Goal: Transaction & Acquisition: Subscribe to service/newsletter

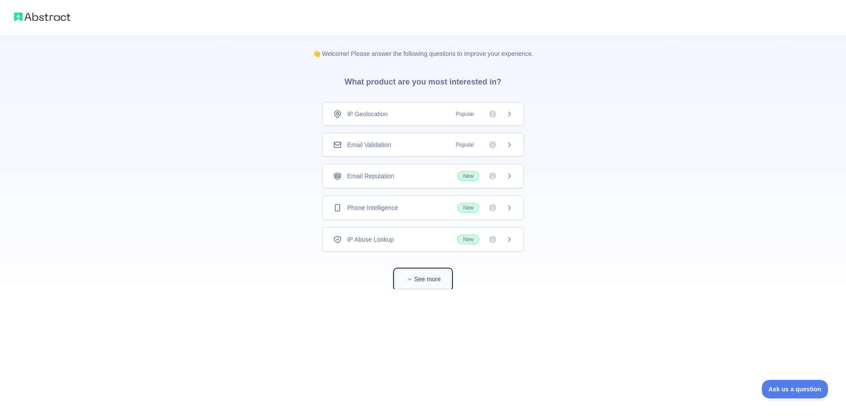
click at [420, 280] on button "See more" at bounding box center [423, 280] width 56 height 20
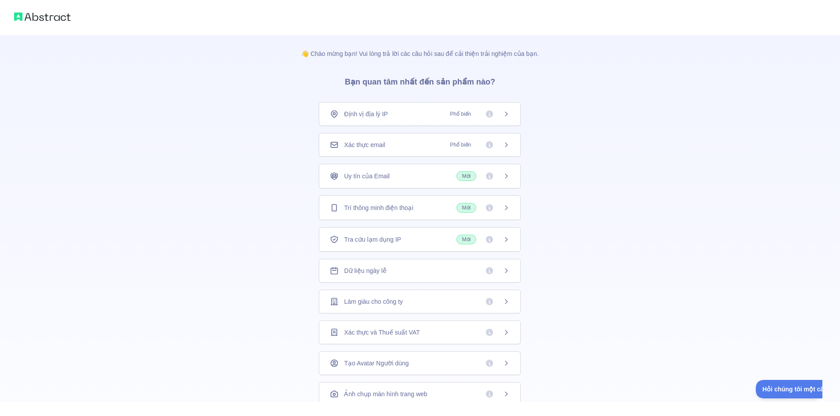
click at [408, 273] on div "Dữ liệu ngày lễ" at bounding box center [420, 271] width 180 height 9
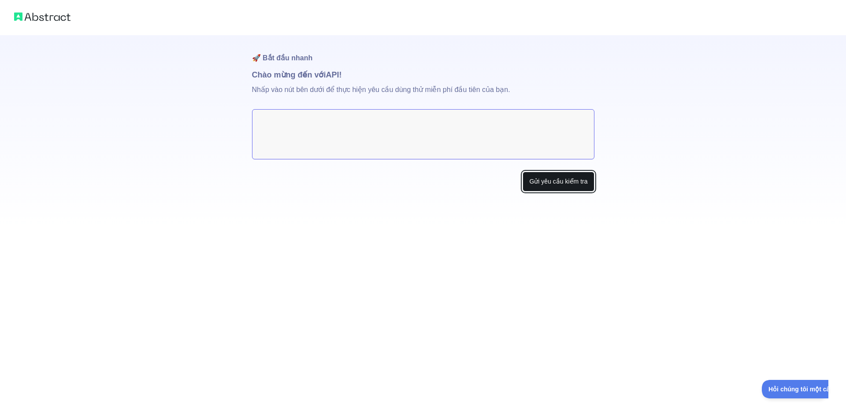
click at [563, 182] on font "Gửi yêu cầu kiểm tra" at bounding box center [558, 181] width 58 height 7
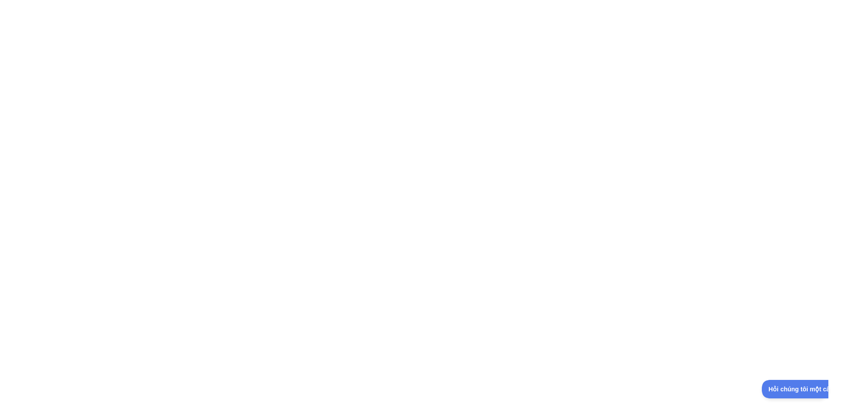
click at [288, 52] on div at bounding box center [423, 208] width 846 height 416
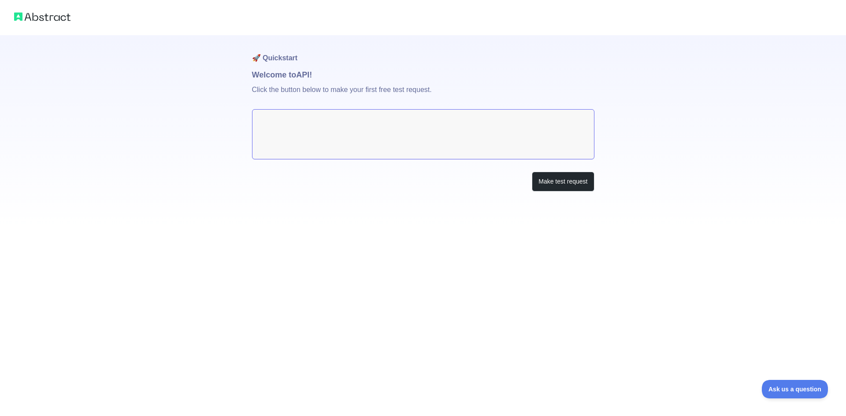
click at [300, 133] on textarea at bounding box center [423, 134] width 342 height 50
drag, startPoint x: 436, startPoint y: 88, endPoint x: 243, endPoint y: 88, distance: 193.0
click at [243, 88] on div "🚀 Quickstart Welcome to API! Click the button below to make your first free tes…" at bounding box center [423, 113] width 846 height 227
click at [237, 73] on div at bounding box center [237, 73] width 0 height 0
click at [487, 94] on p "Click the button below to make your first free test request." at bounding box center [423, 95] width 342 height 28
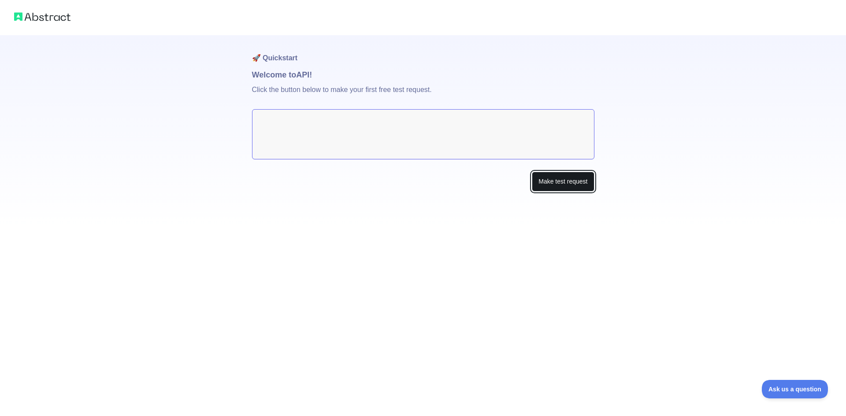
click at [563, 186] on button "Make test request" at bounding box center [563, 182] width 62 height 20
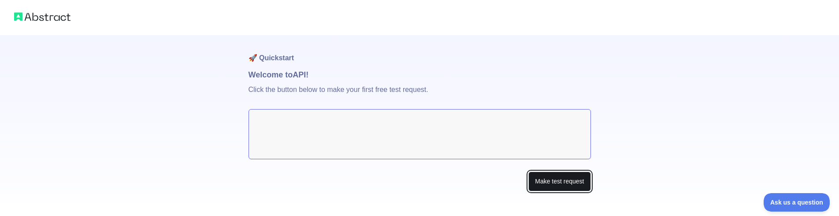
click at [542, 177] on button "Make test request" at bounding box center [559, 182] width 62 height 20
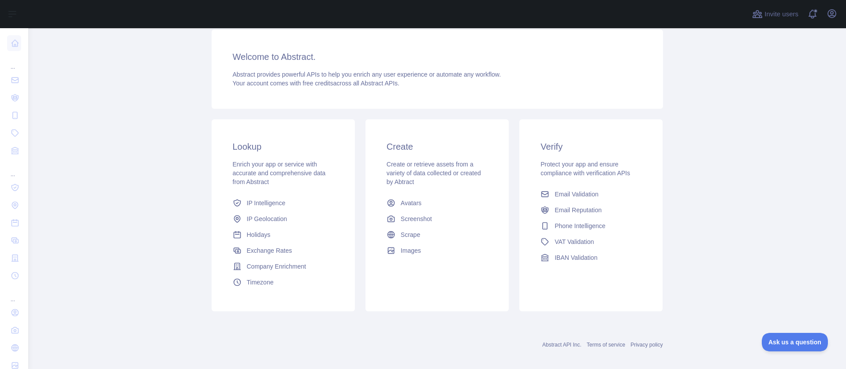
scroll to position [70, 0]
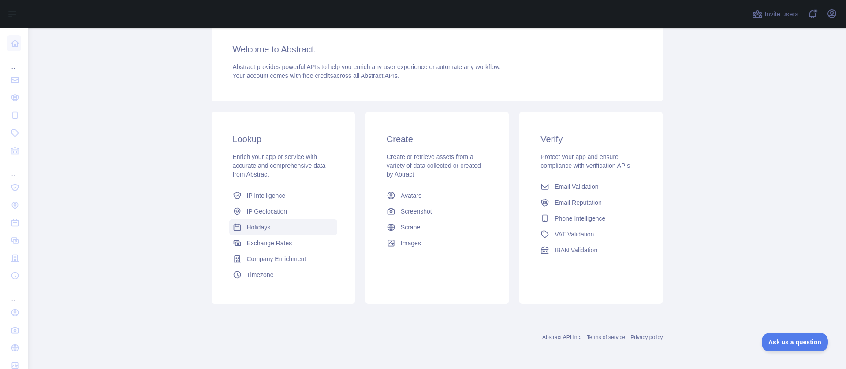
click at [260, 216] on span "Holidays" at bounding box center [259, 227] width 24 height 9
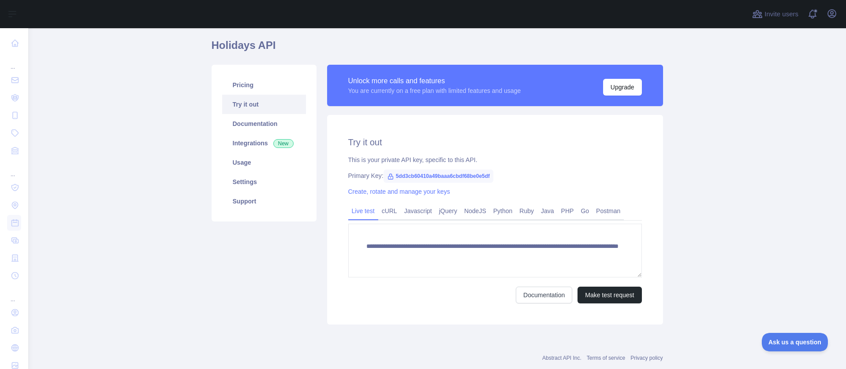
scroll to position [44, 0]
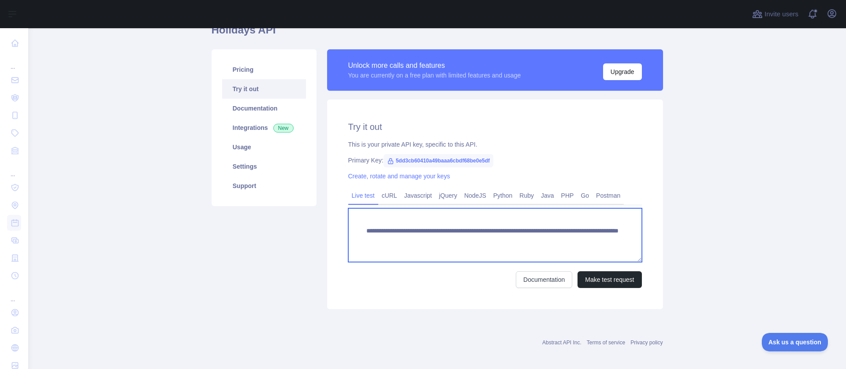
drag, startPoint x: 379, startPoint y: 246, endPoint x: 353, endPoint y: 230, distance: 31.2
click at [353, 216] on textarea "**********" at bounding box center [495, 235] width 294 height 54
click at [562, 198] on link "PHP" at bounding box center [568, 196] width 20 height 14
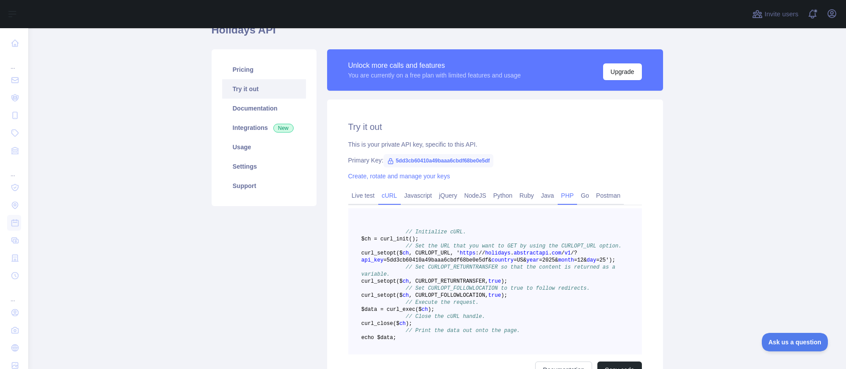
click at [386, 193] on link "cURL" at bounding box center [389, 196] width 22 height 14
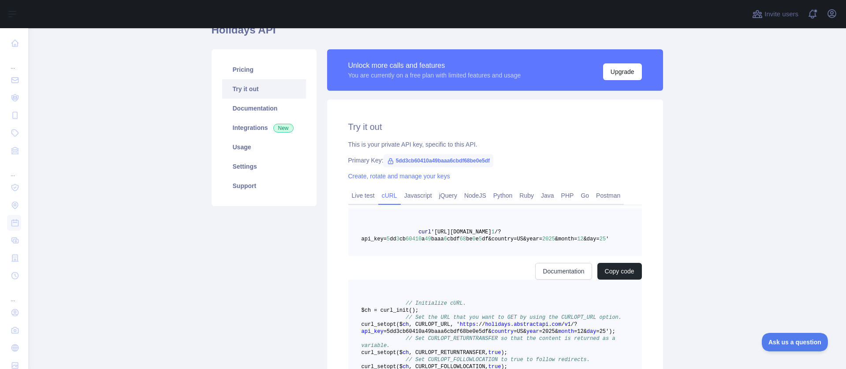
scroll to position [41, 0]
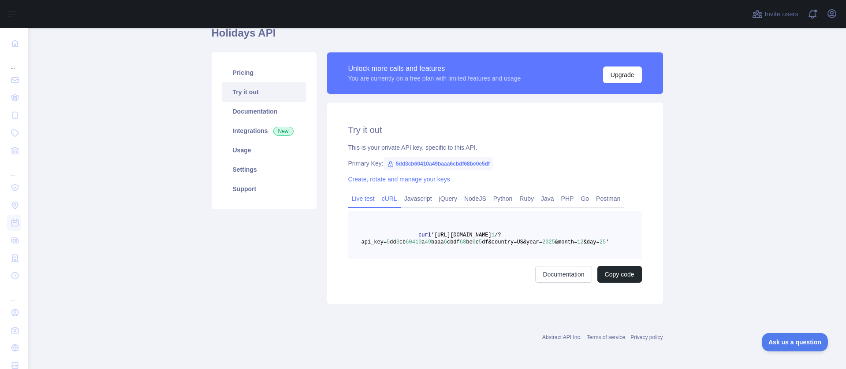
click at [357, 197] on link "Live test" at bounding box center [363, 199] width 30 height 14
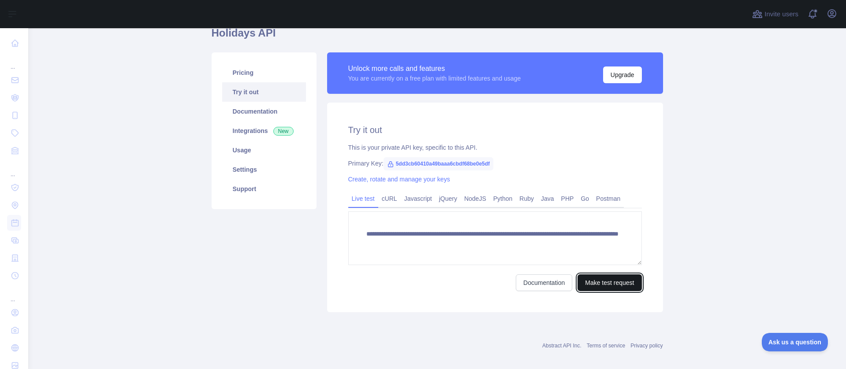
click at [600, 216] on button "Make test request" at bounding box center [609, 283] width 64 height 17
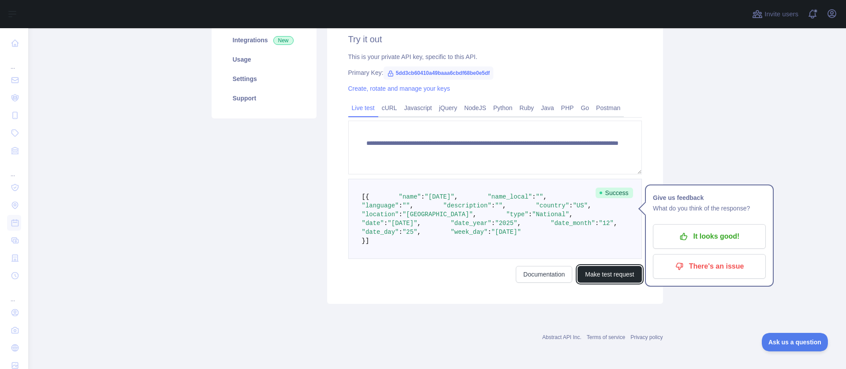
scroll to position [173, 0]
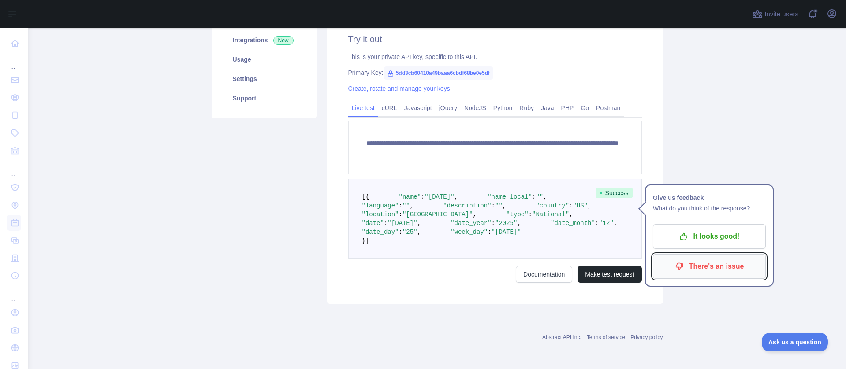
click at [682, 216] on icon "button" at bounding box center [679, 267] width 7 height 7
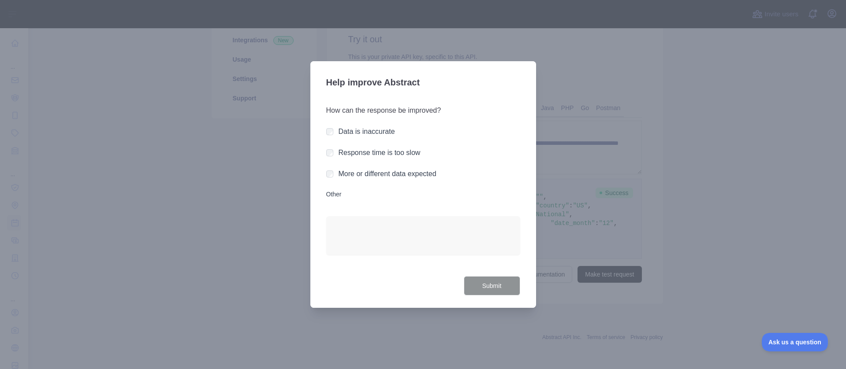
click at [615, 216] on div at bounding box center [423, 184] width 846 height 369
click at [619, 216] on div at bounding box center [423, 184] width 846 height 369
drag, startPoint x: 632, startPoint y: 186, endPoint x: 639, endPoint y: 179, distance: 10.0
click at [632, 186] on div at bounding box center [423, 184] width 846 height 369
drag, startPoint x: 465, startPoint y: 285, endPoint x: 472, endPoint y: 285, distance: 6.6
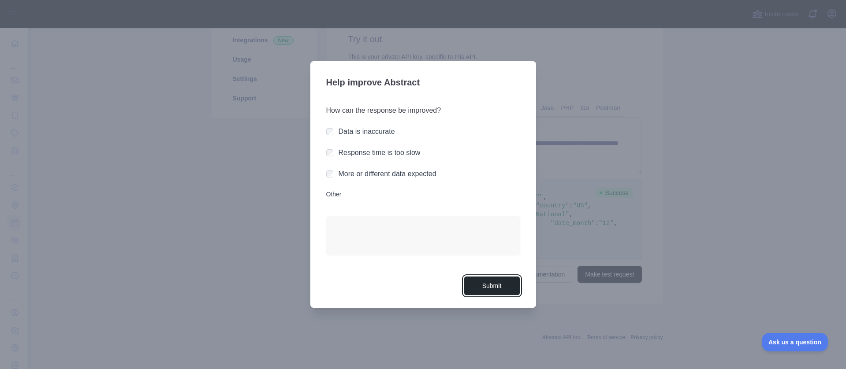
click at [467, 216] on button "Submit" at bounding box center [492, 286] width 56 height 20
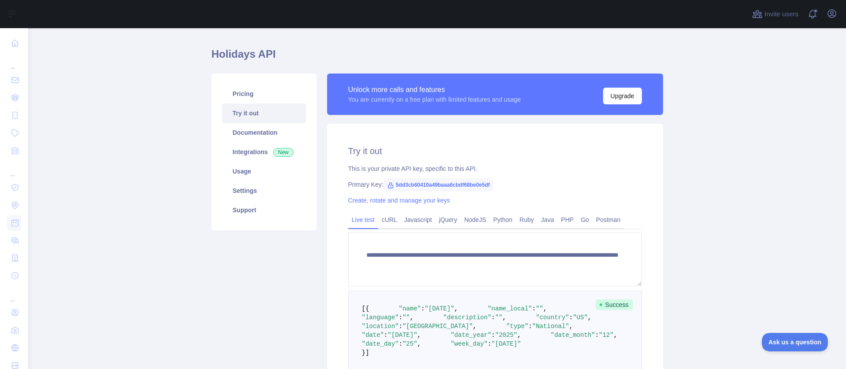
scroll to position [0, 0]
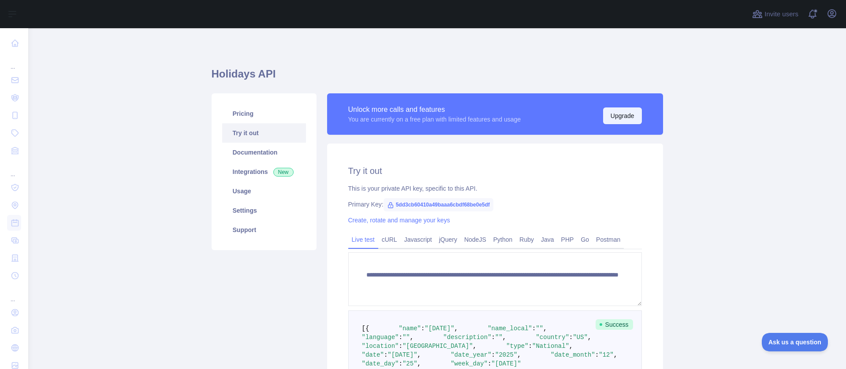
click at [625, 118] on button "Upgrade" at bounding box center [622, 116] width 39 height 17
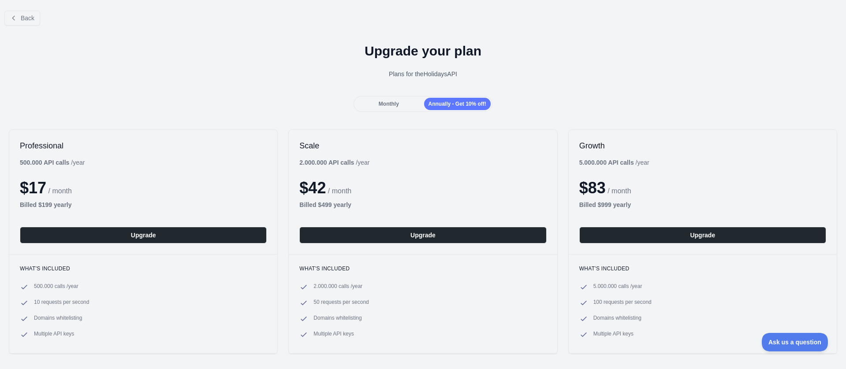
click at [280, 118] on div "Back Upgrade your plan Plans for the Holidays API Monthly Annually - Get 10% of…" at bounding box center [423, 202] width 846 height 397
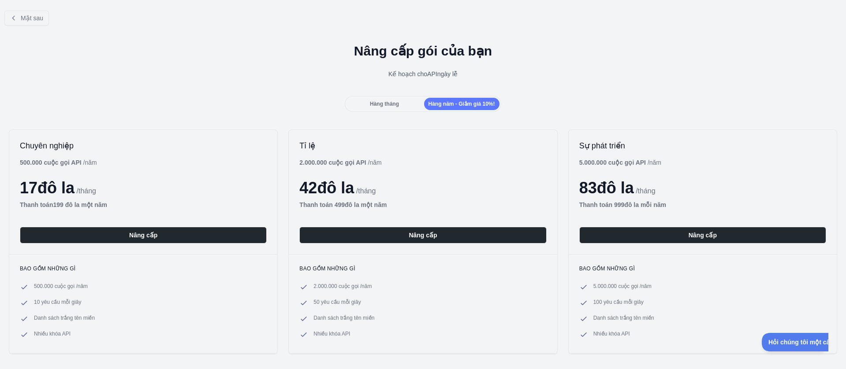
click at [370, 107] on font "Hàng tháng" at bounding box center [384, 104] width 29 height 6
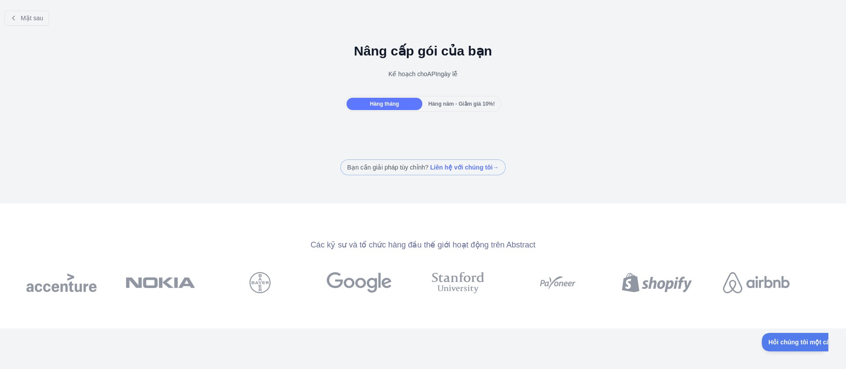
click at [441, 101] on font "Hàng năm - Giảm giá 10%!" at bounding box center [461, 104] width 67 height 6
